Goal: Navigation & Orientation: Find specific page/section

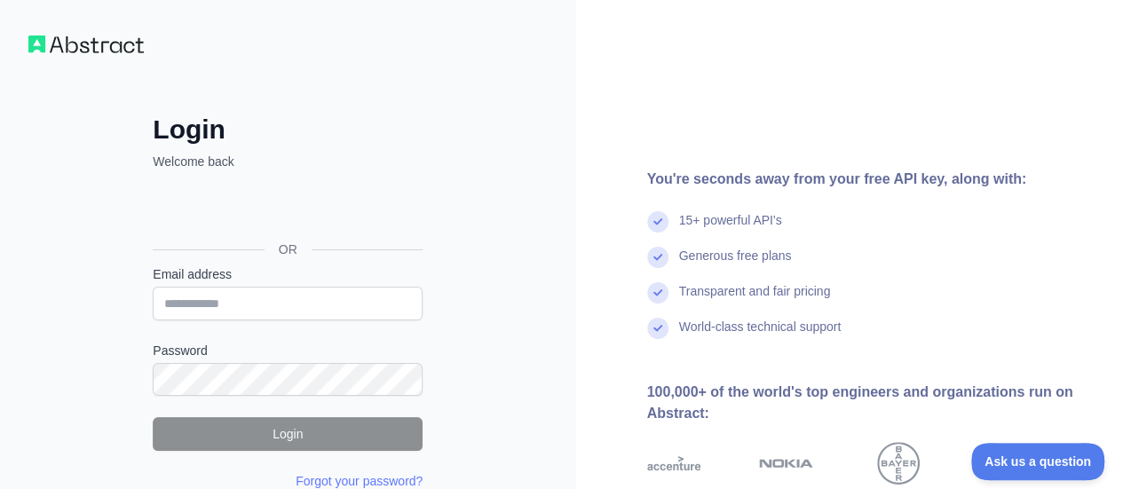
click at [869, 67] on div "You're seconds away from your free API key, along with: 15+ powerful API's Gene…" at bounding box center [850, 338] width 548 height 677
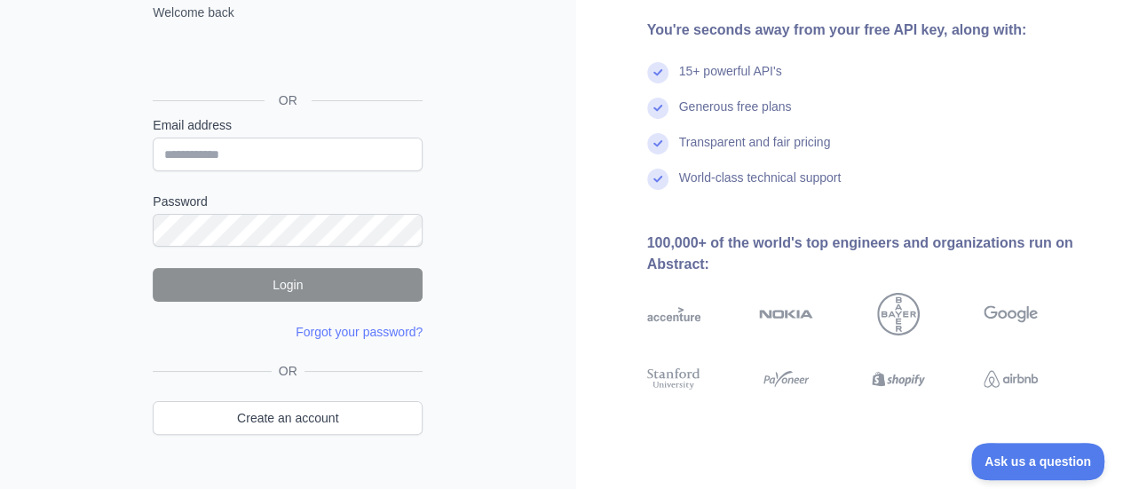
scroll to position [164, 0]
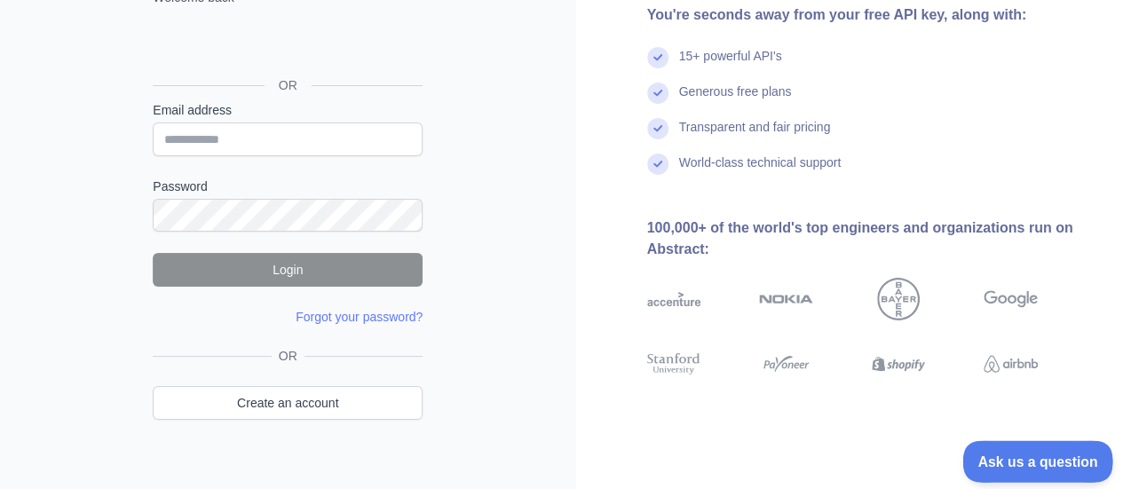
click at [1026, 457] on span "Ask us a question" at bounding box center [1028, 459] width 133 height 12
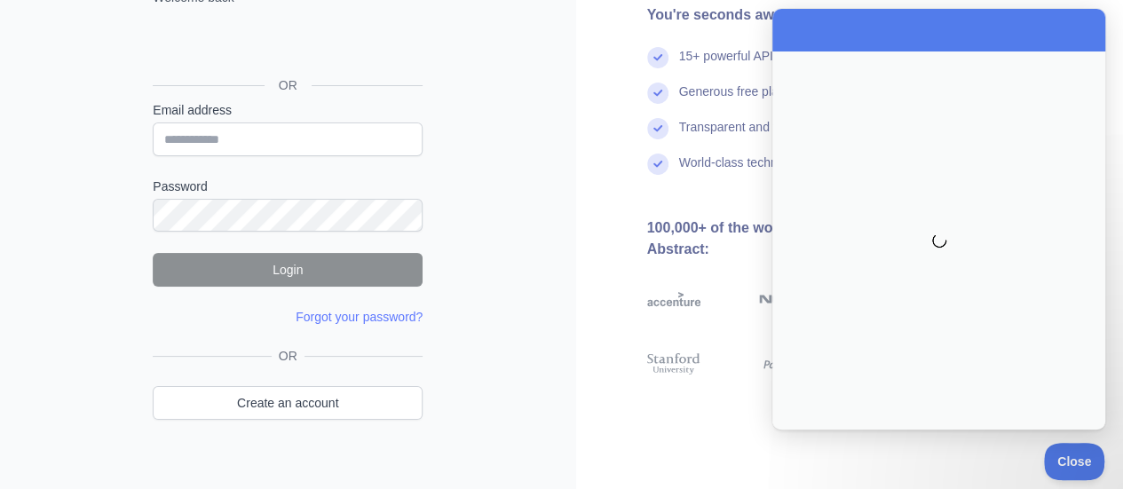
scroll to position [0, 0]
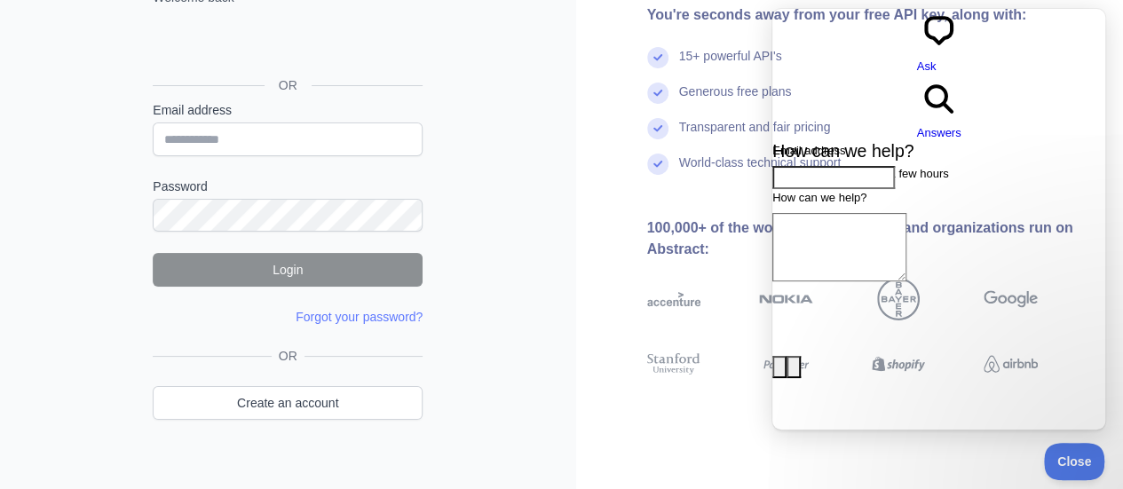
click at [921, 456] on div "You're seconds away from your free API key, along with: 15+ powerful API's Gene…" at bounding box center [850, 174] width 548 height 677
click at [544, 290] on div "Login Welcome back OR Email address Password Login Forgot your password? Please…" at bounding box center [288, 174] width 576 height 677
click at [501, 135] on div "Login Welcome back OR Email address Password Login Forgot your password? Please…" at bounding box center [288, 174] width 576 height 677
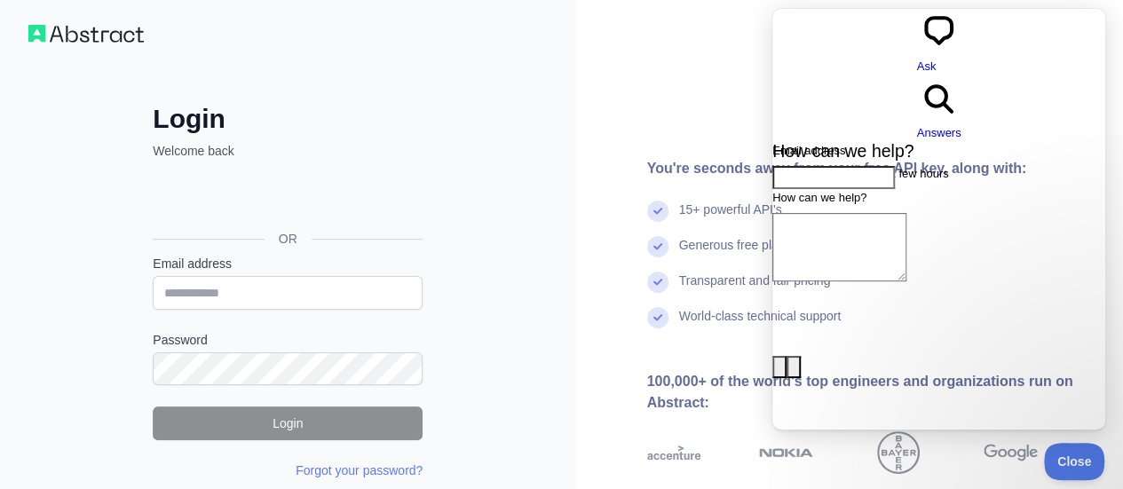
scroll to position [11, 0]
